Goal: Task Accomplishment & Management: Use online tool/utility

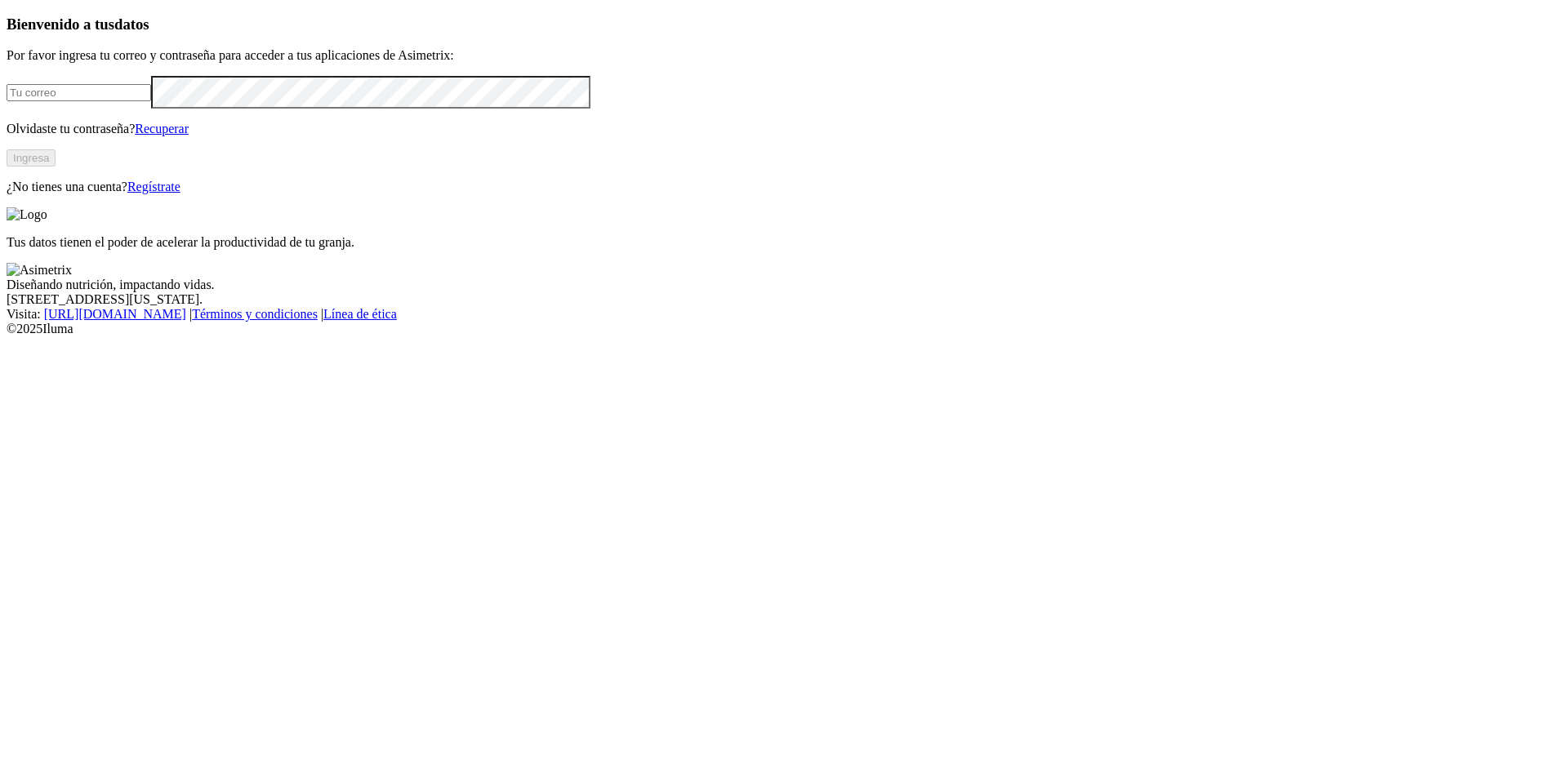
type input "[PERSON_NAME][EMAIL_ADDRESS][PERSON_NAME][DOMAIN_NAME]"
click at [56, 167] on button "Ingresa" at bounding box center [31, 157] width 49 height 18
